Goal: Information Seeking & Learning: Learn about a topic

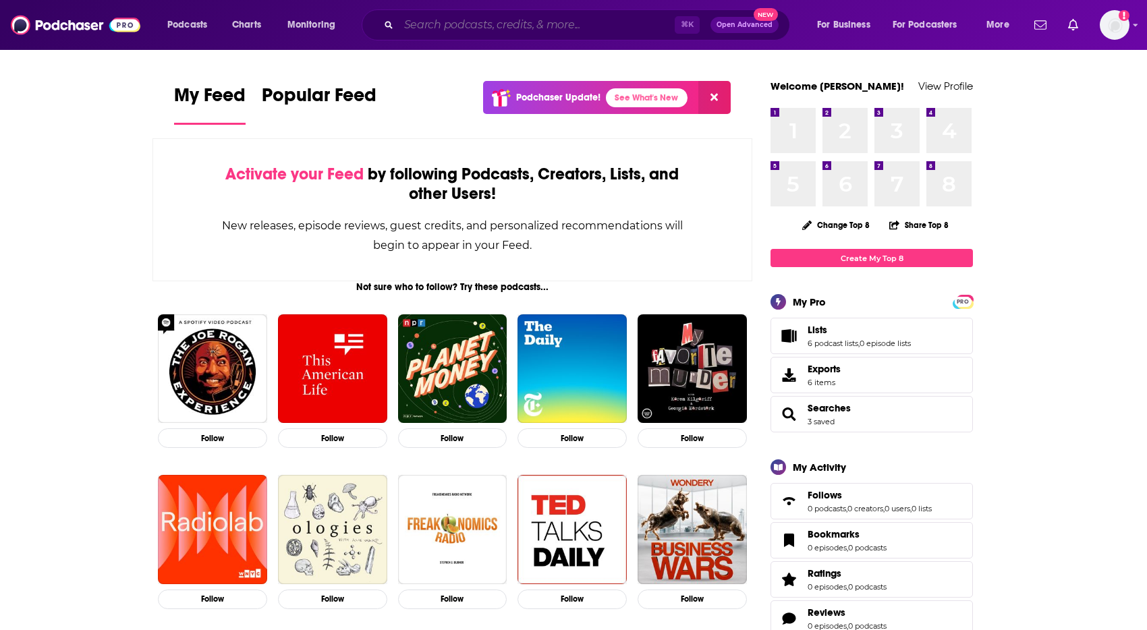
click at [582, 29] on input "Search podcasts, credits, & more..." at bounding box center [537, 25] width 276 height 22
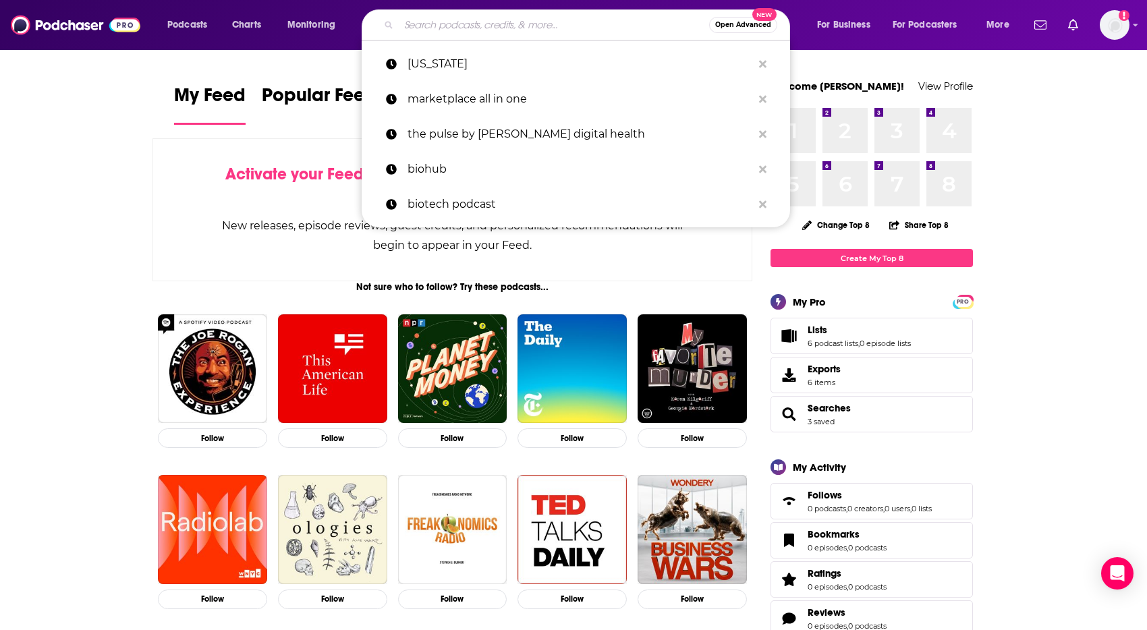
paste input "Progress, Potential, and Possibilities Podcast"
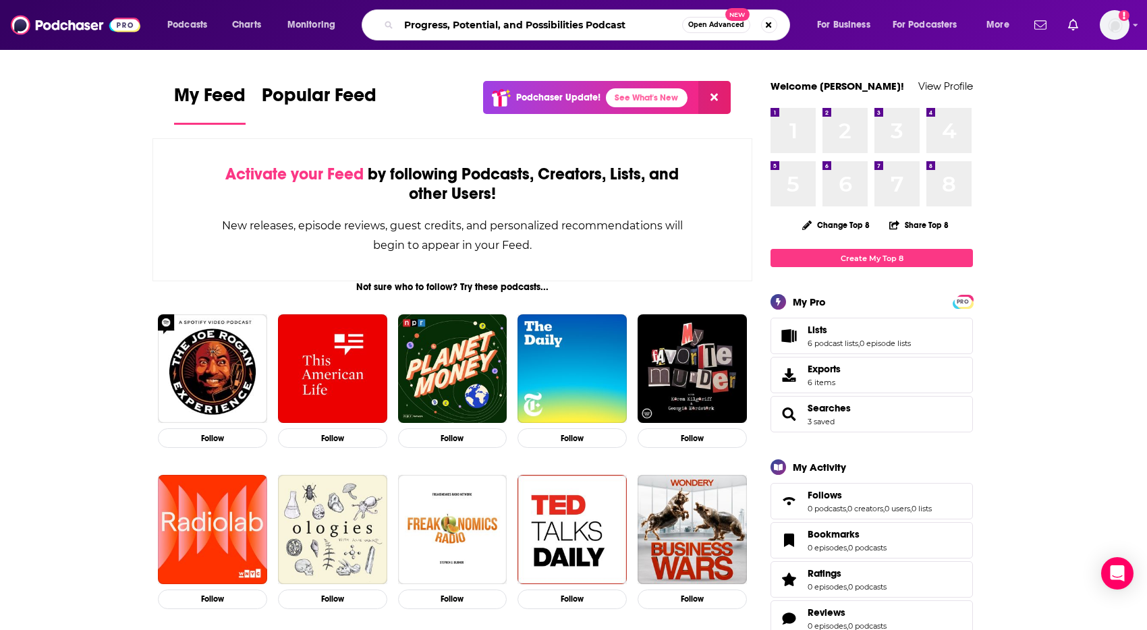
type input "Progress, Potential, and Possibilities Podcast"
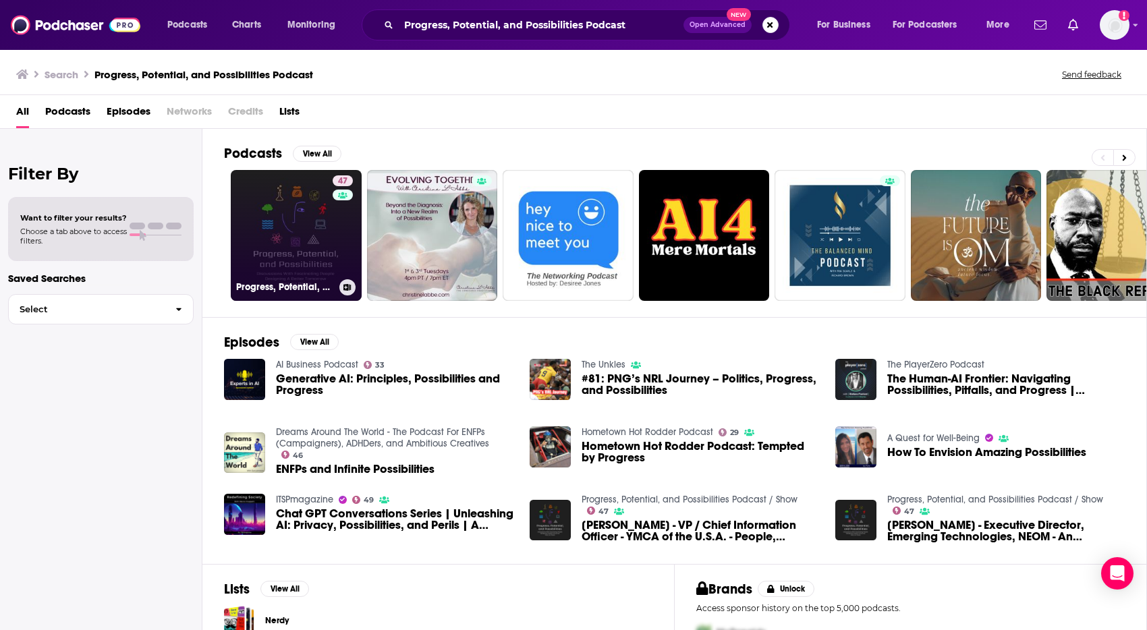
click at [293, 244] on link "47 Progress, Potential, and Possibilities Podcast / Show" at bounding box center [296, 235] width 131 height 131
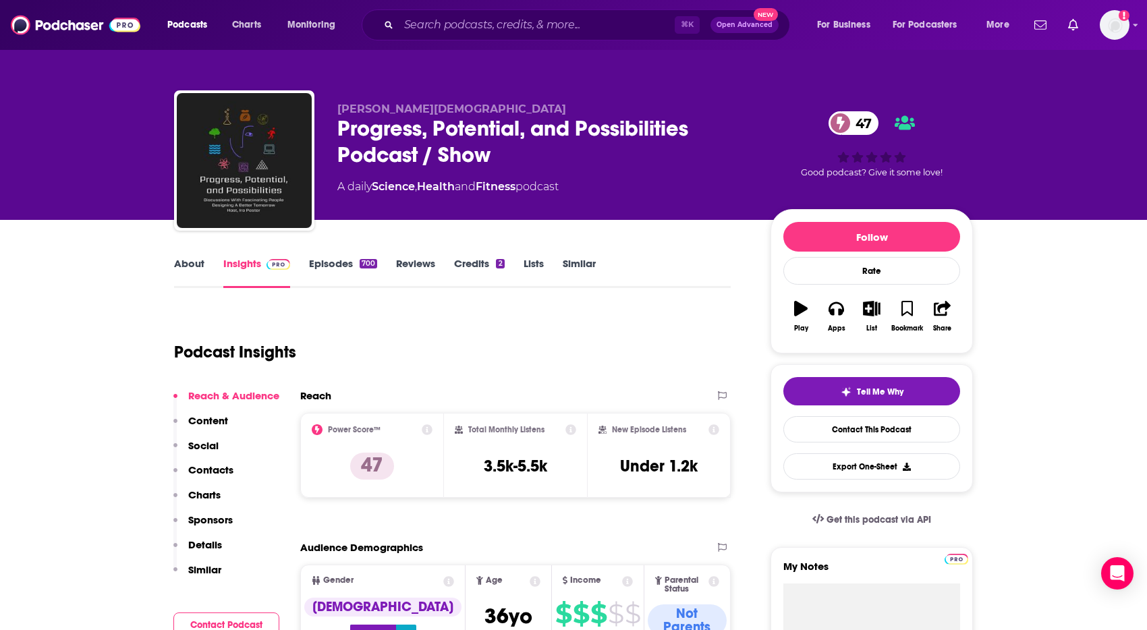
click at [190, 267] on link "About" at bounding box center [189, 272] width 30 height 31
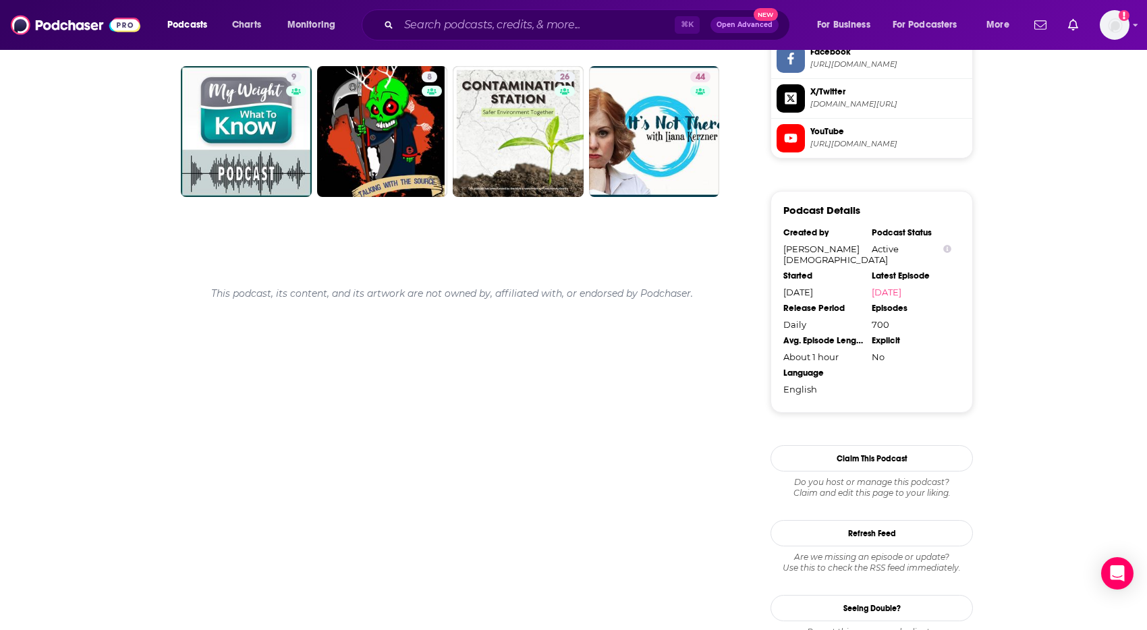
scroll to position [1209, 0]
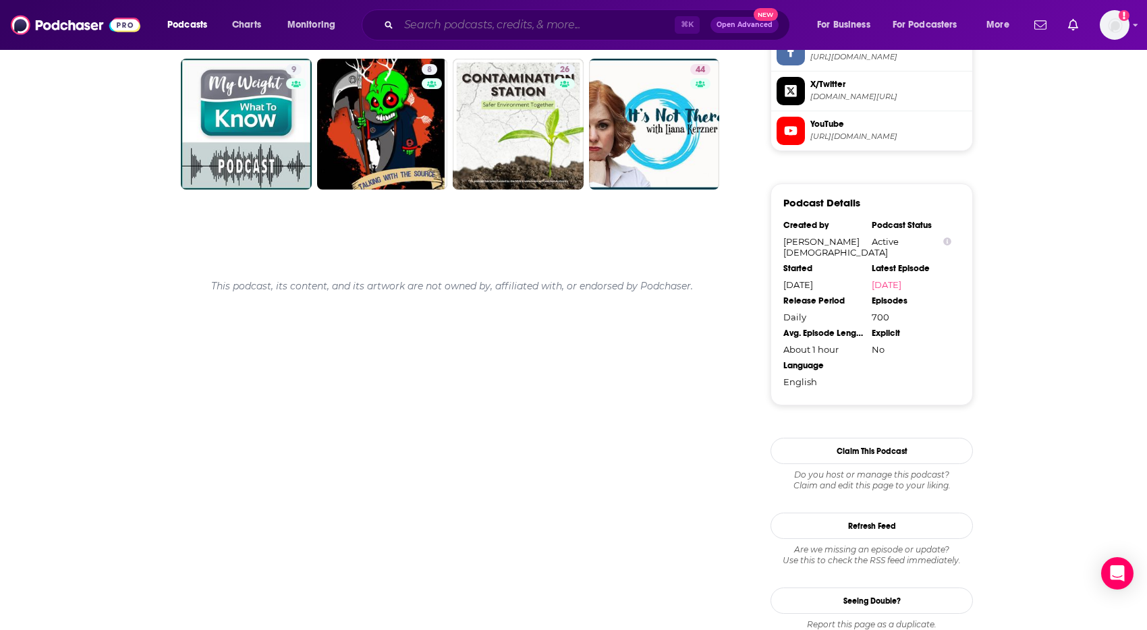
click at [537, 30] on input "Search podcasts, credits, & more..." at bounding box center [537, 25] width 276 height 22
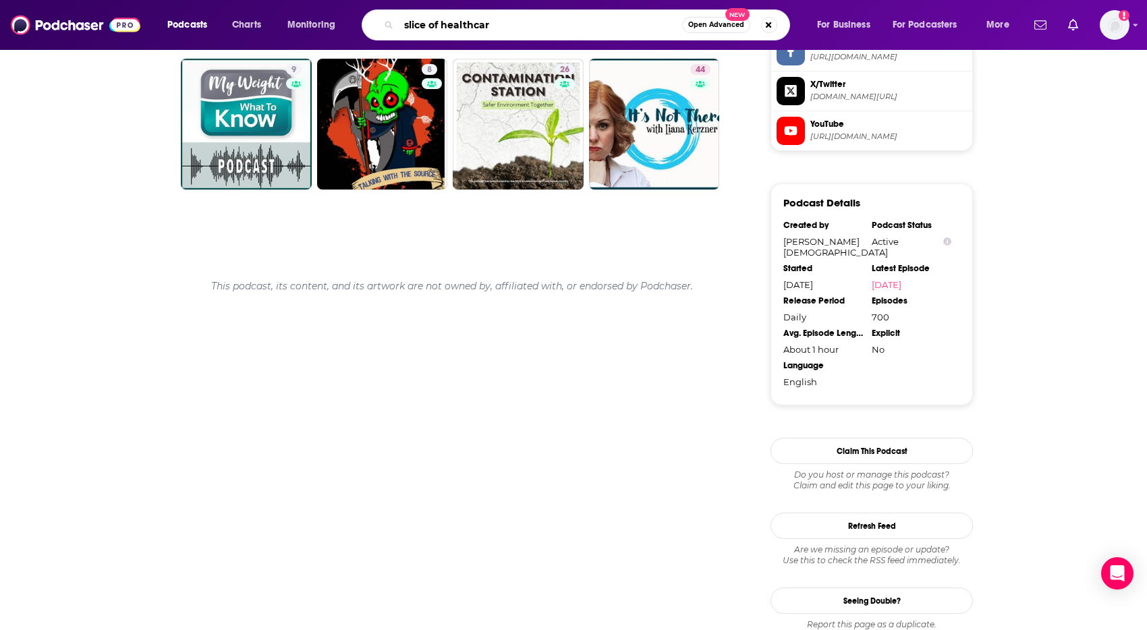
type input "slice of healthcare"
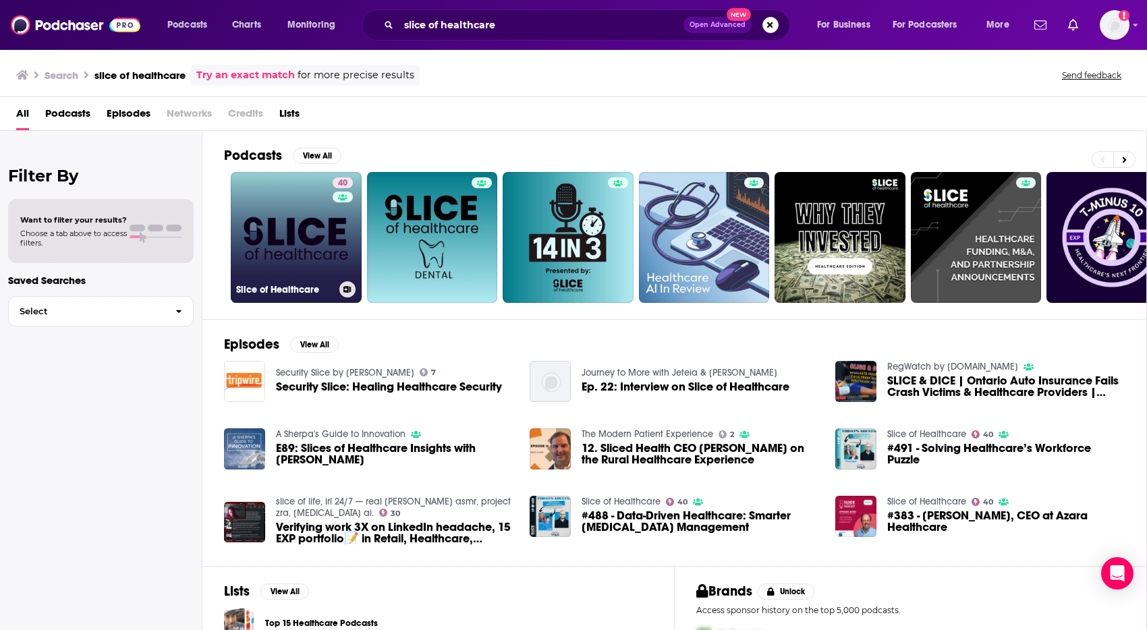
click at [294, 235] on link "40 Slice of Healthcare" at bounding box center [296, 237] width 131 height 131
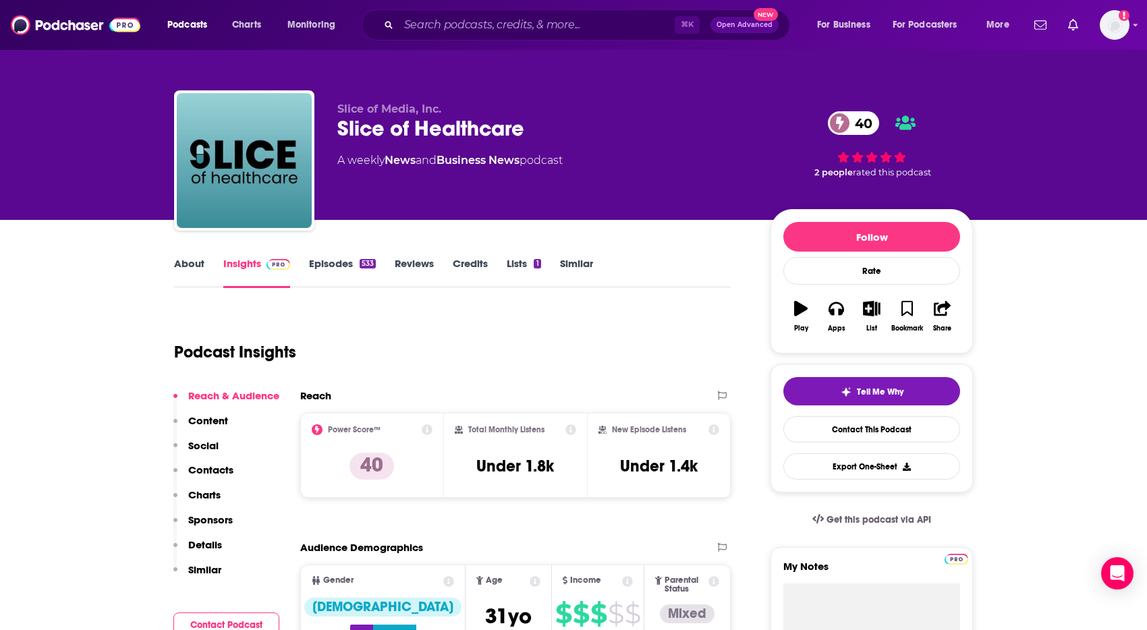
click at [186, 271] on link "About" at bounding box center [189, 272] width 30 height 31
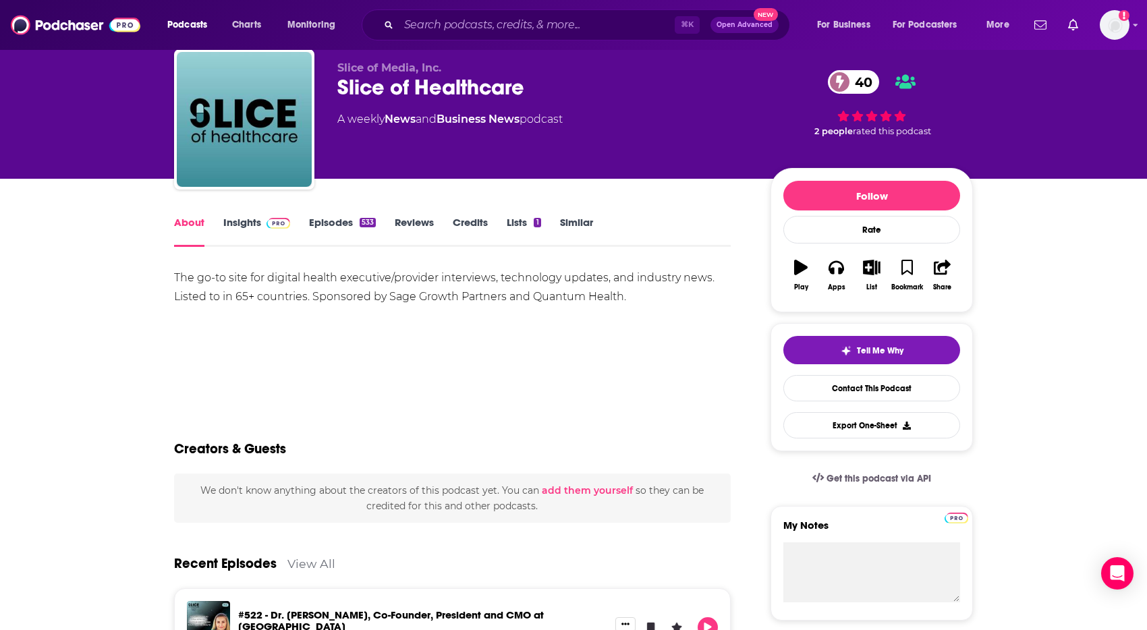
scroll to position [27, 0]
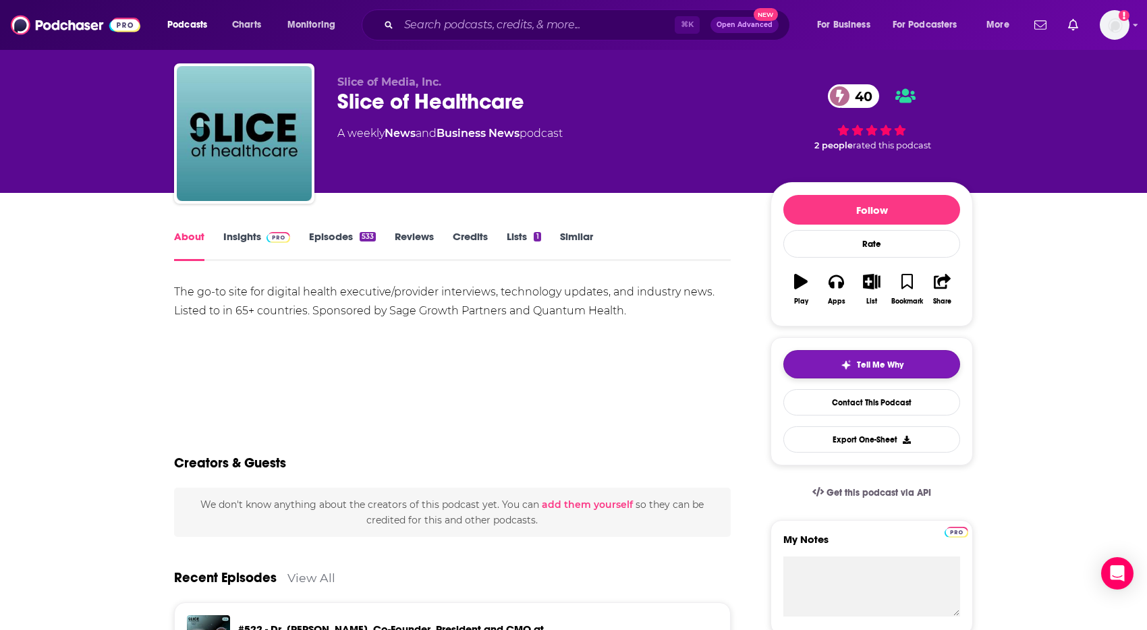
click at [880, 361] on span "Tell Me Why" at bounding box center [880, 365] width 47 height 11
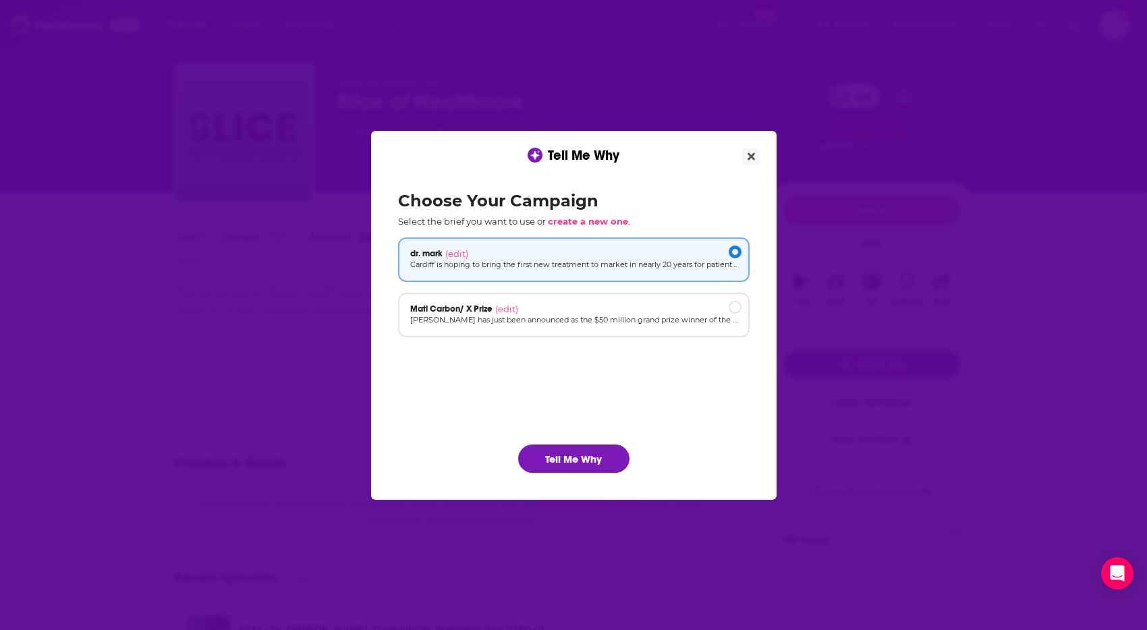
scroll to position [0, 0]
click at [571, 263] on p "Cardiff is hoping to bring the first new treatment to market in nearly 20 years…" at bounding box center [573, 264] width 327 height 11
click at [566, 461] on button "Tell Me Why" at bounding box center [573, 459] width 111 height 28
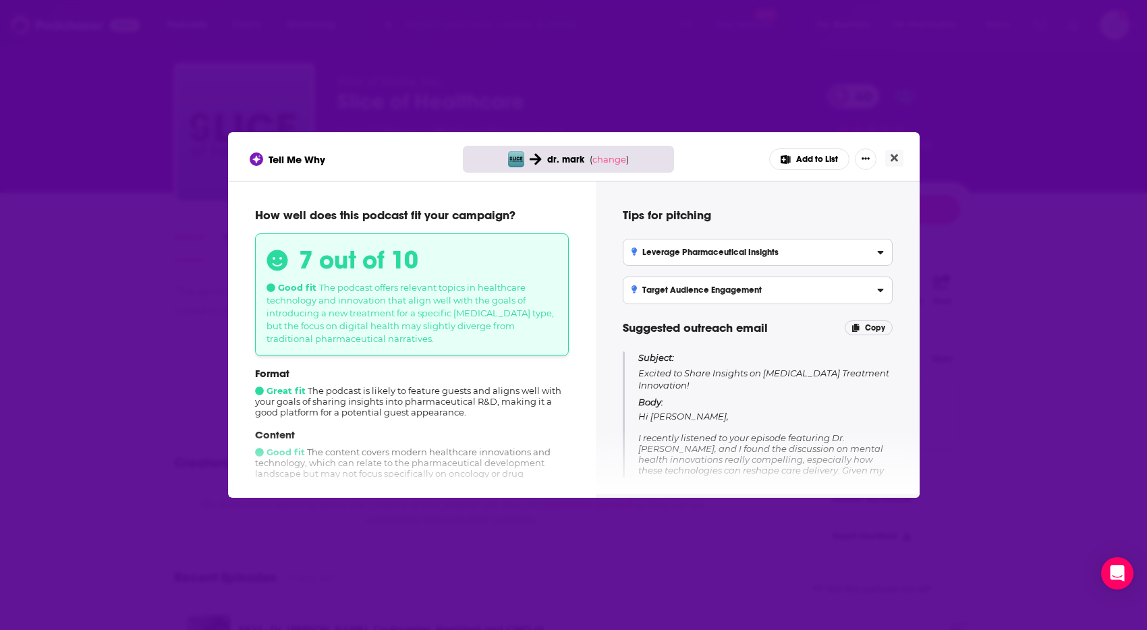
click at [368, 372] on p "Format" at bounding box center [412, 373] width 314 height 13
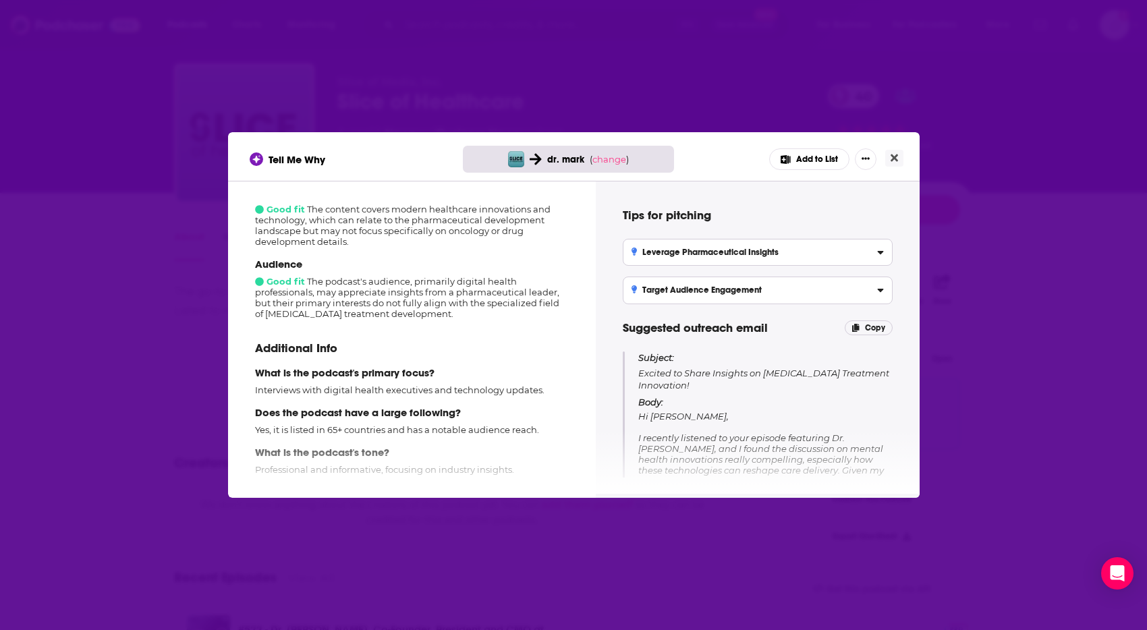
scroll to position [251, 0]
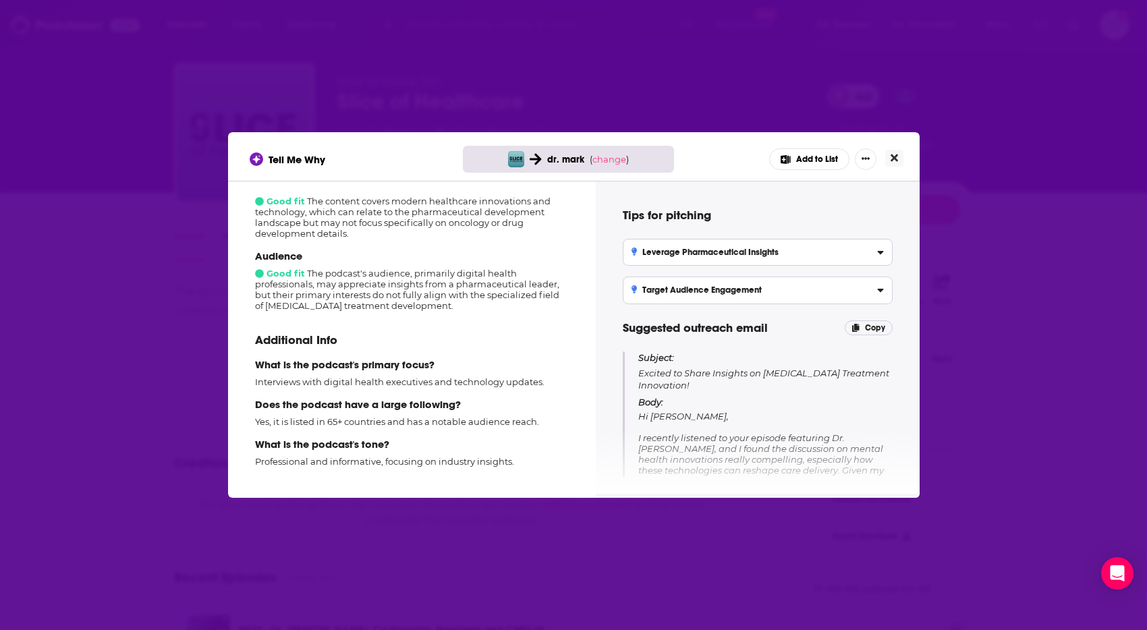
click at [897, 157] on button "Close" at bounding box center [894, 158] width 18 height 17
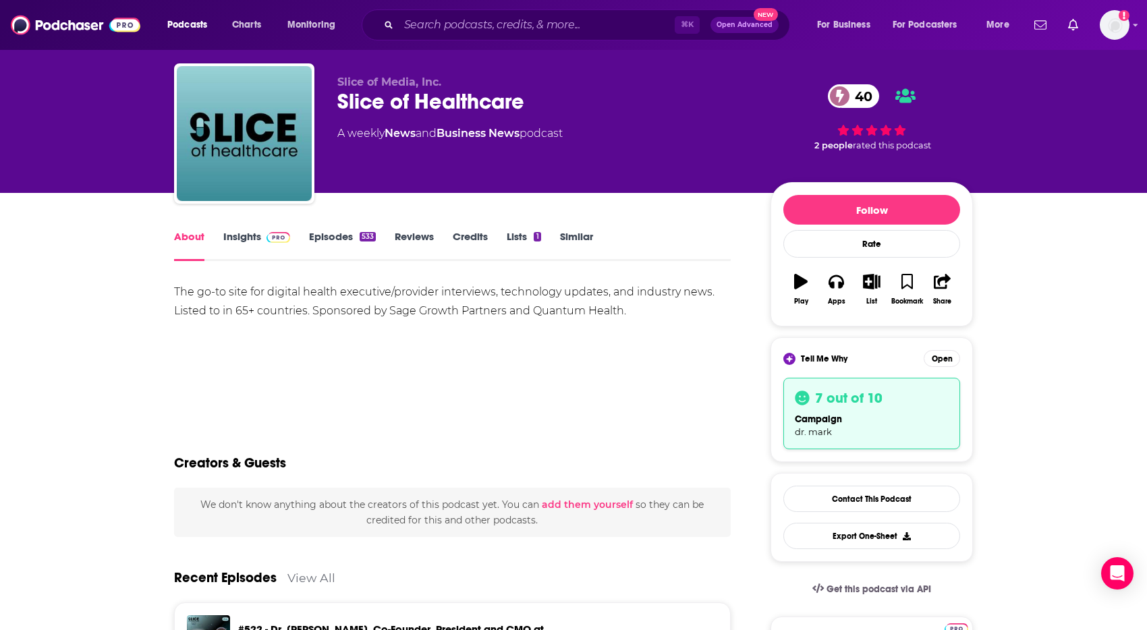
scroll to position [27, 0]
click at [439, 24] on input "Search podcasts, credits, & more..." at bounding box center [537, 25] width 276 height 22
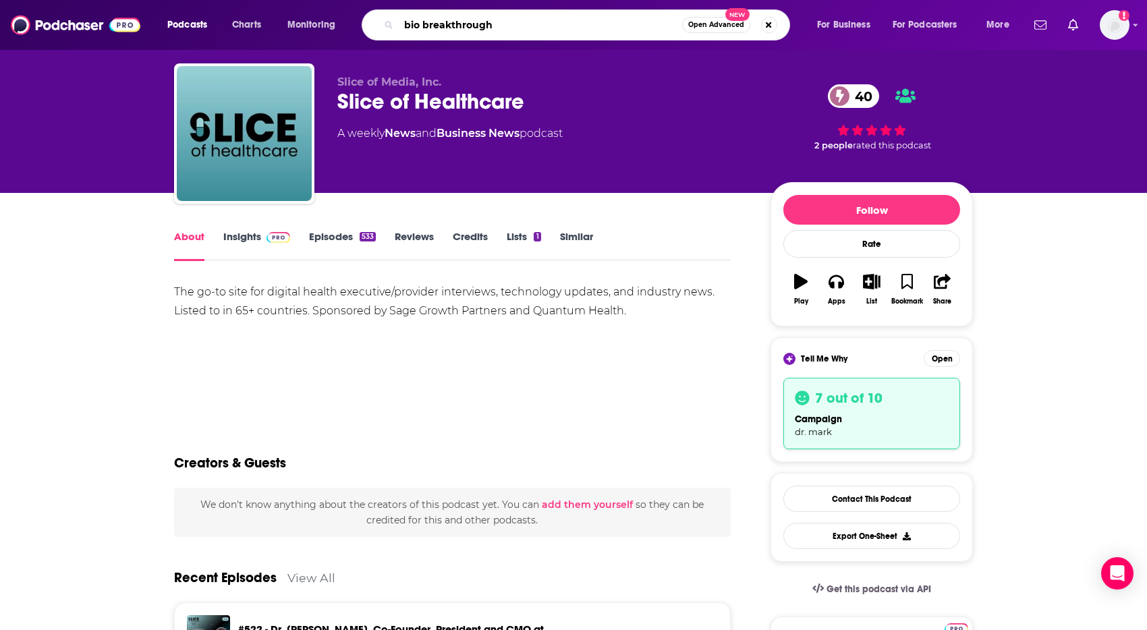
type input "bio breakthroughs"
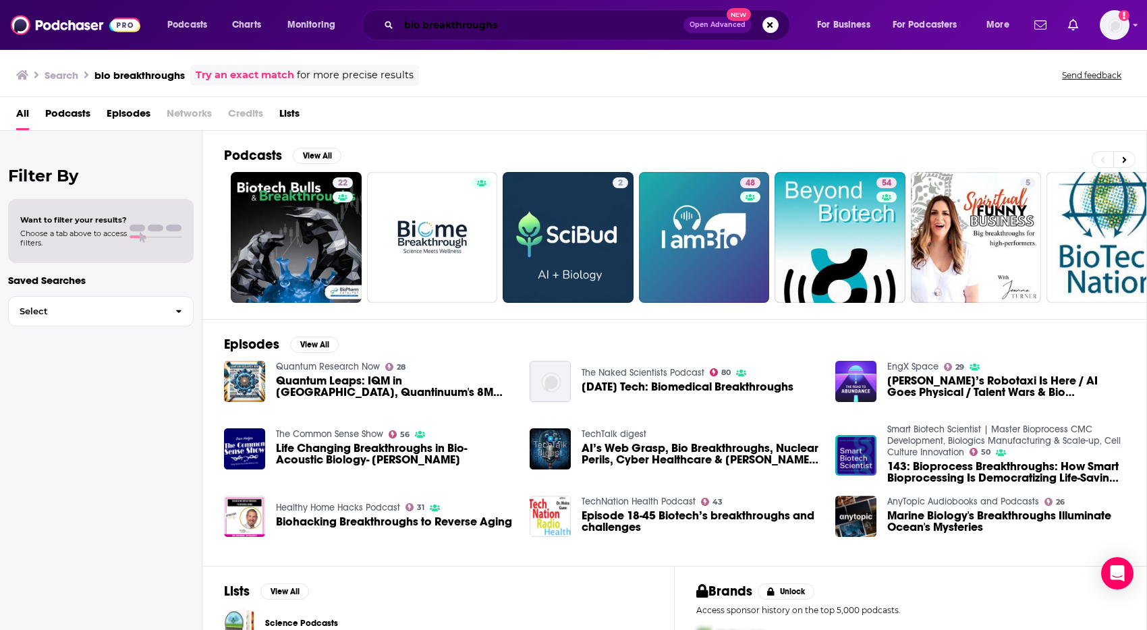
click at [422, 24] on input "bio breakthroughs" at bounding box center [541, 25] width 285 height 22
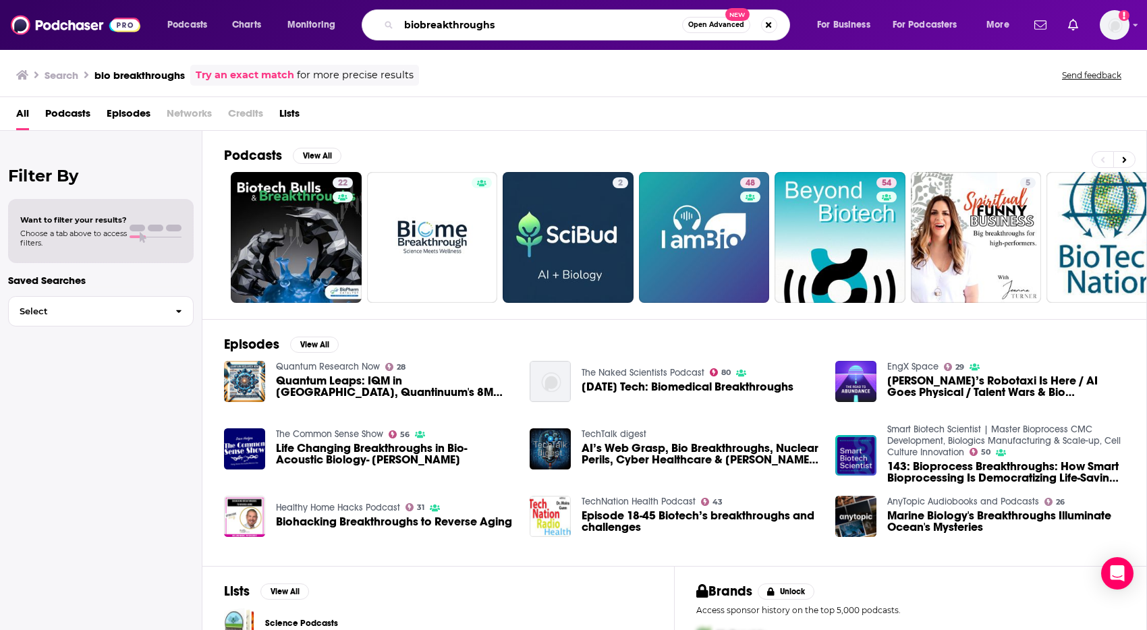
type input "biobreakthroughs"
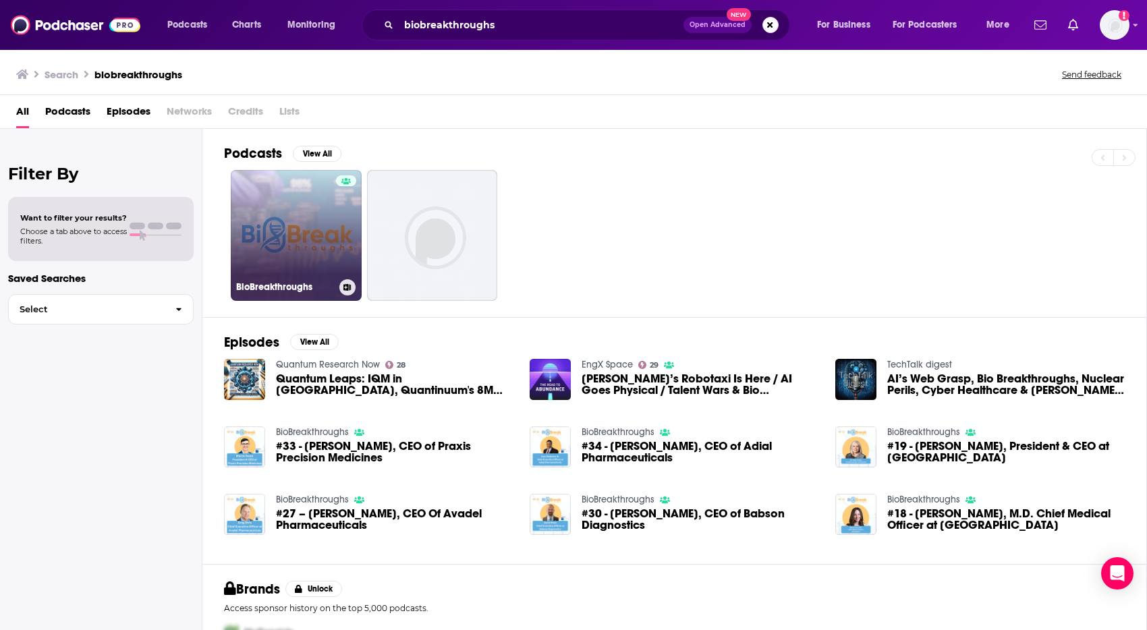
click at [336, 225] on div at bounding box center [346, 227] width 20 height 104
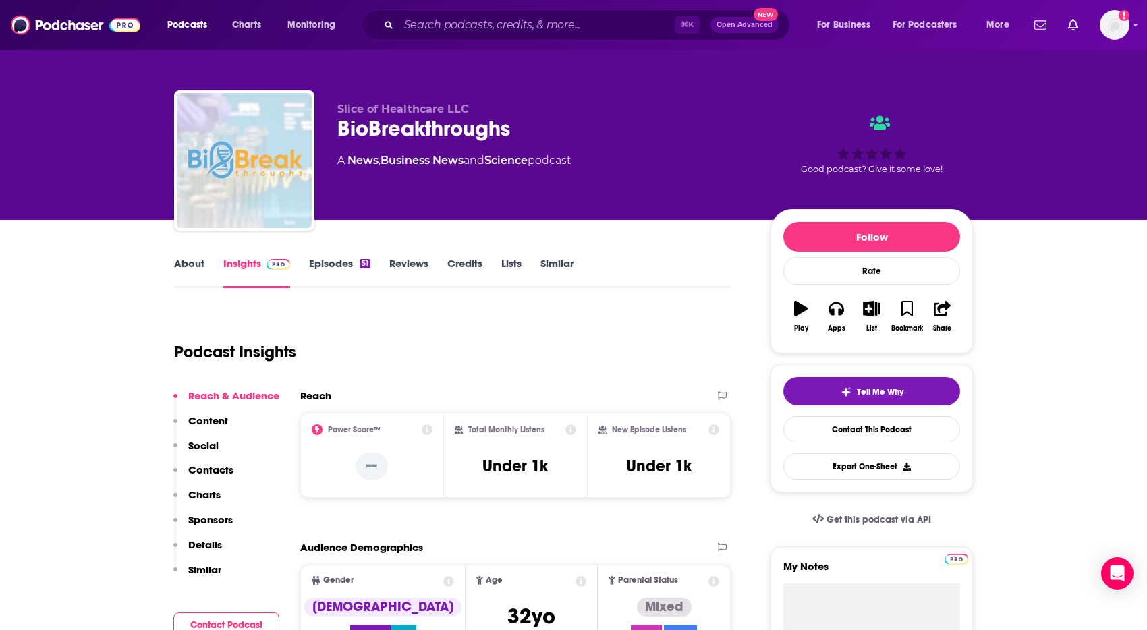
click at [199, 269] on link "About" at bounding box center [189, 272] width 30 height 31
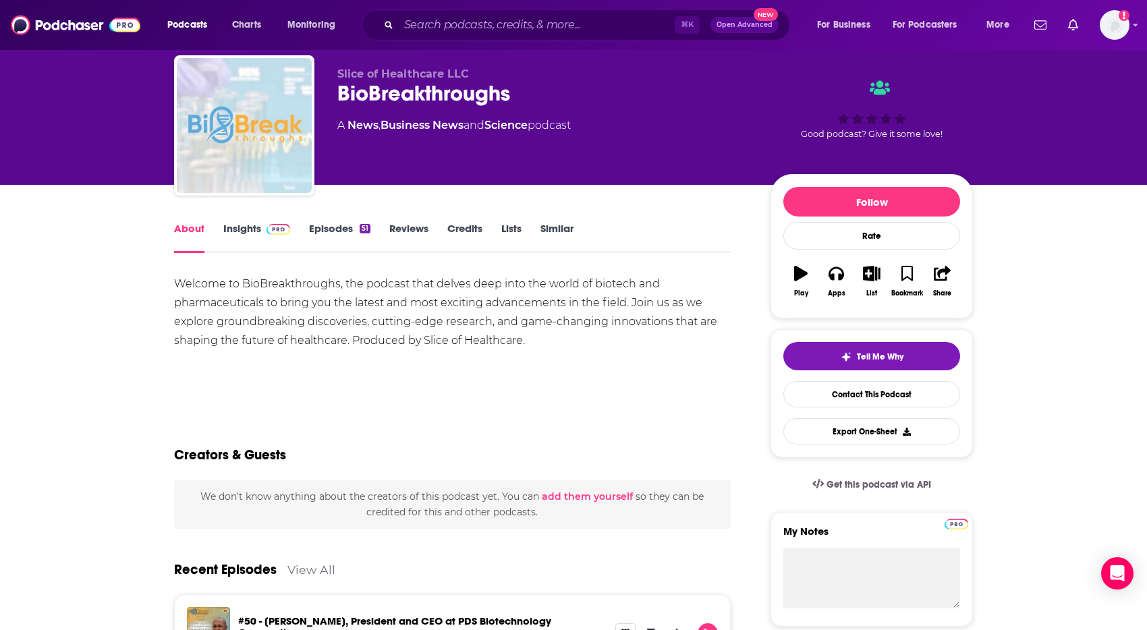
scroll to position [8, 0]
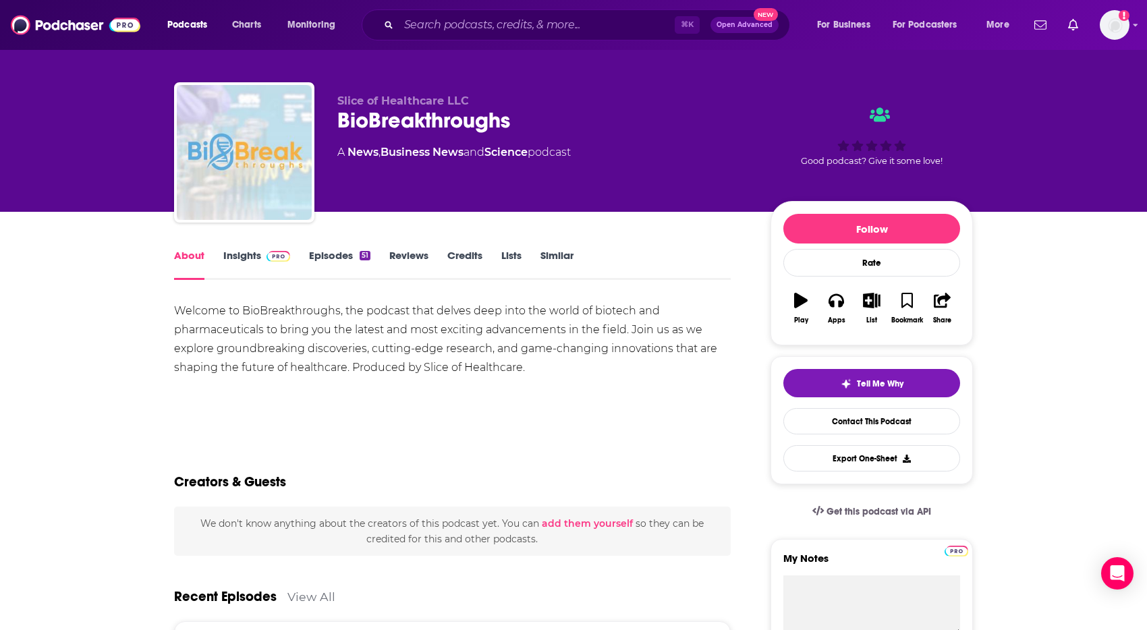
click at [329, 345] on div "Welcome to BioBreakthroughs, the podcast that delves deep into the world of bio…" at bounding box center [452, 340] width 557 height 76
